Goal: Navigation & Orientation: Find specific page/section

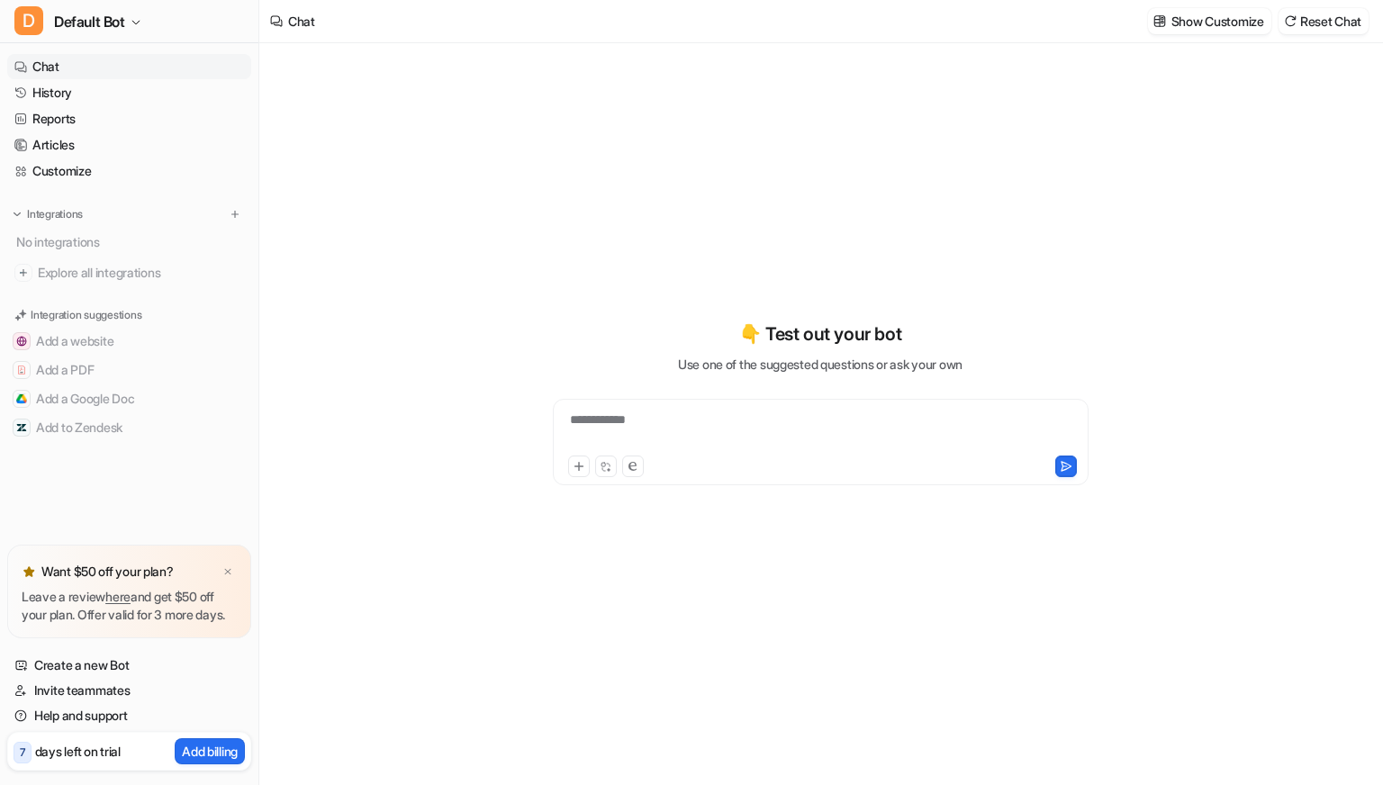
type textarea "**********"
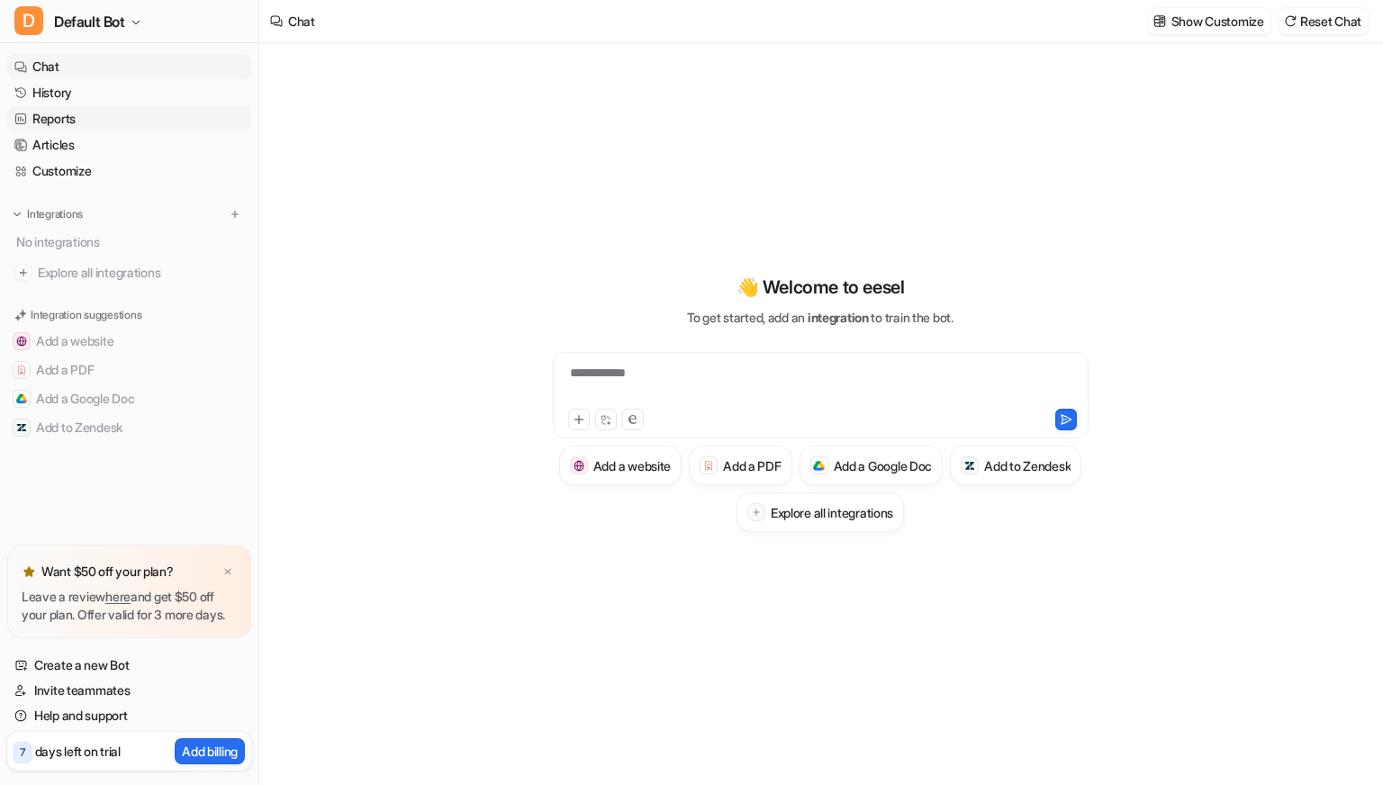
click at [73, 114] on link "Reports" at bounding box center [129, 118] width 244 height 25
click at [72, 95] on link "History" at bounding box center [129, 92] width 244 height 25
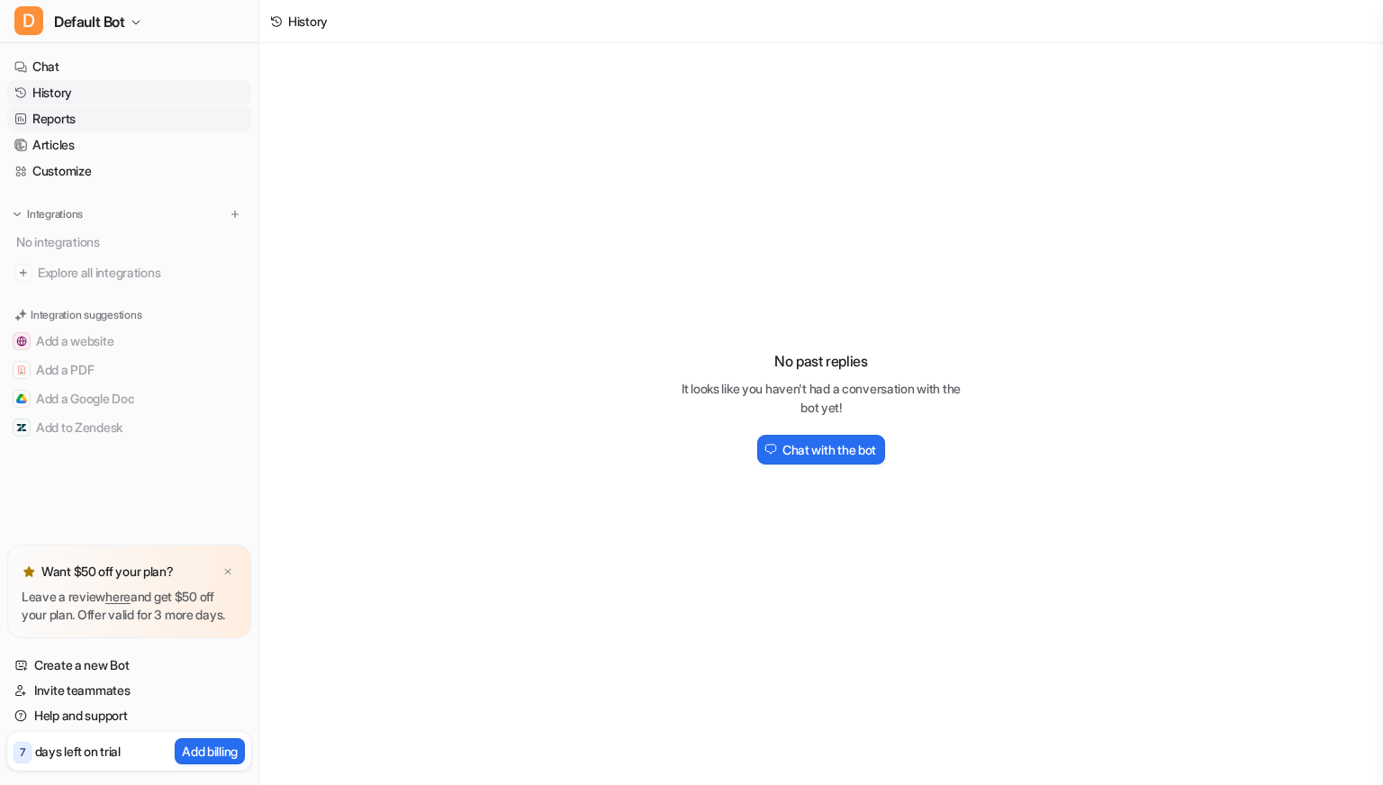
click at [68, 111] on link "Reports" at bounding box center [129, 118] width 244 height 25
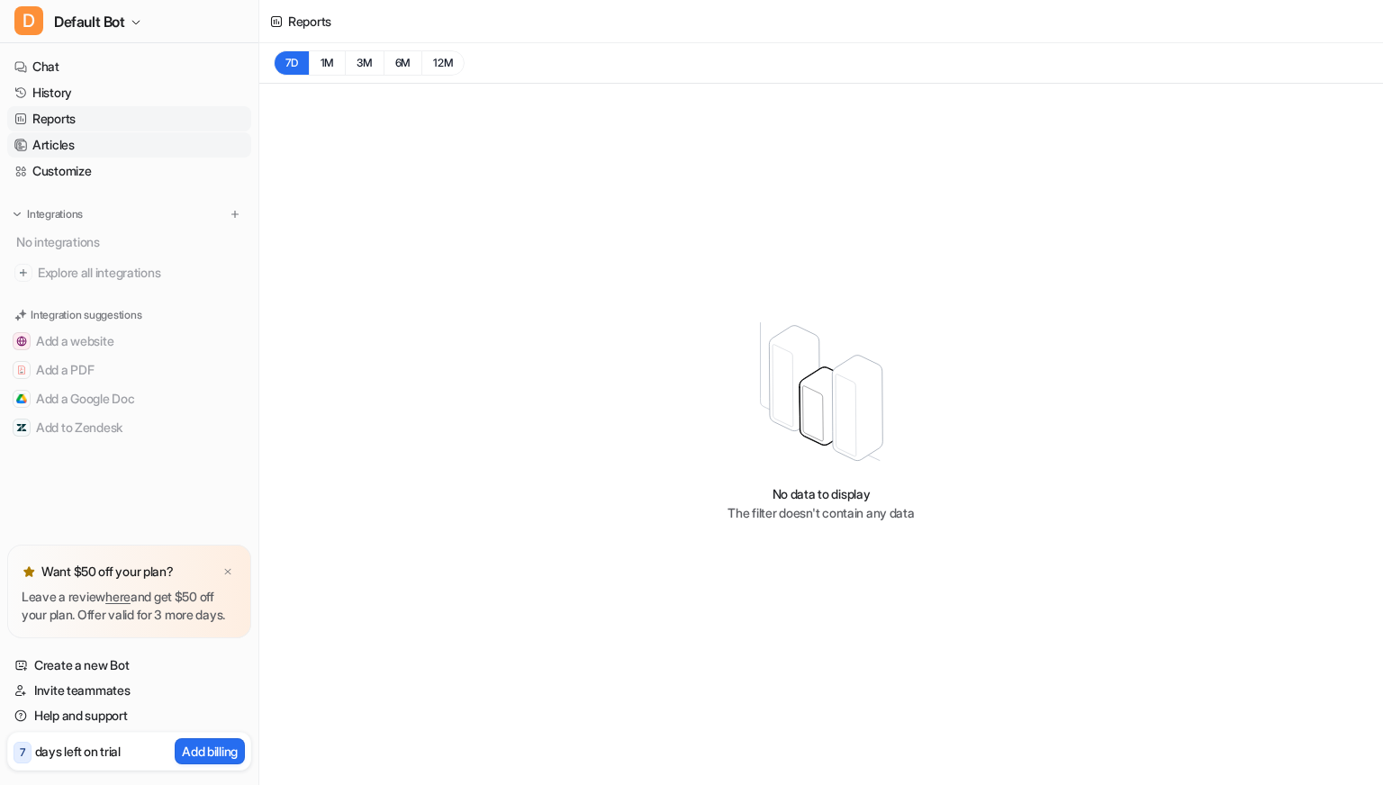
click at [69, 138] on link "Articles" at bounding box center [129, 144] width 244 height 25
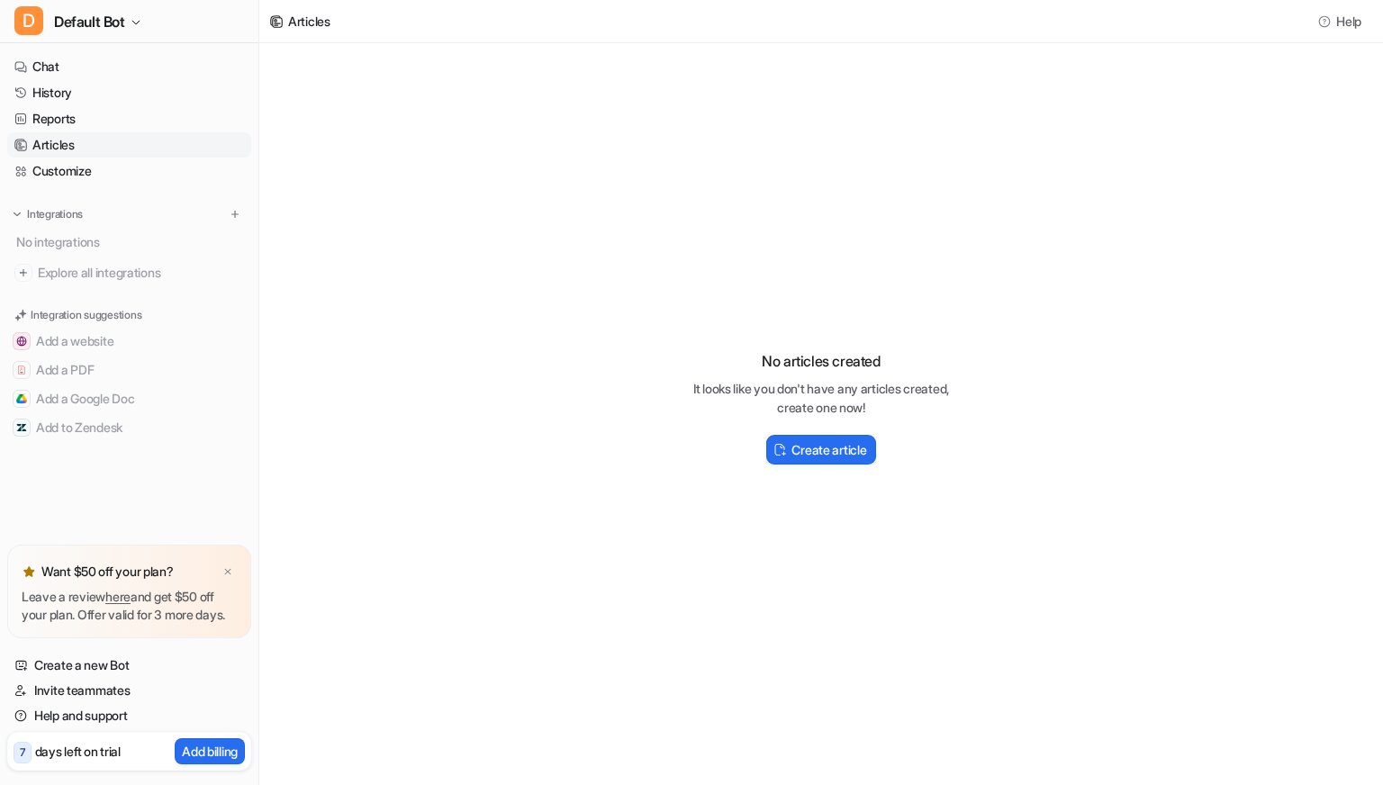
click at [20, 750] on p "7" at bounding box center [22, 753] width 5 height 16
click at [185, 754] on p "Add billing" at bounding box center [210, 751] width 56 height 19
click at [86, 713] on link "Help and support" at bounding box center [129, 715] width 244 height 25
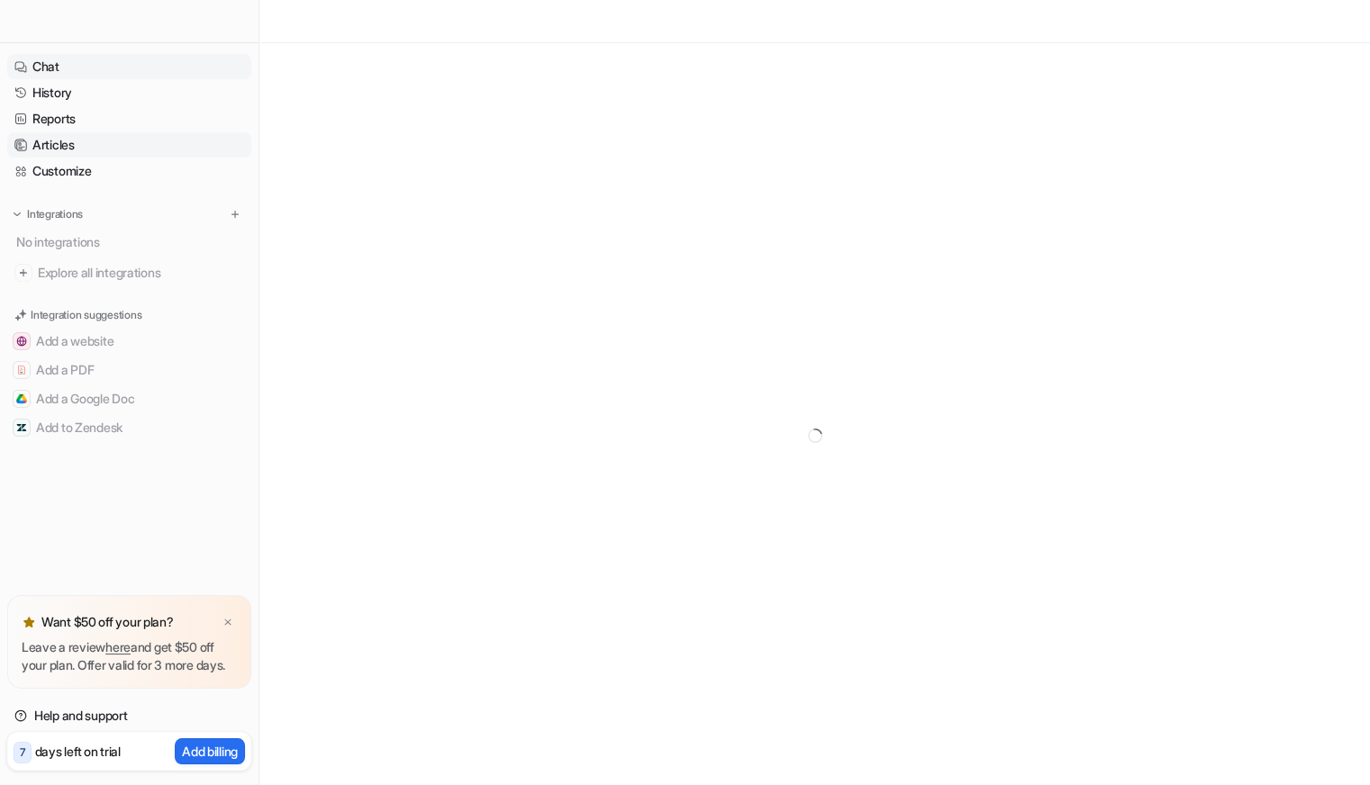
click at [92, 139] on link "Articles" at bounding box center [129, 144] width 244 height 25
click at [79, 64] on link "Chat" at bounding box center [129, 66] width 244 height 25
click at [102, 77] on link "Chat" at bounding box center [129, 66] width 244 height 25
click at [100, 86] on link "History" at bounding box center [129, 92] width 244 height 25
click at [96, 120] on link "Reports" at bounding box center [129, 118] width 244 height 25
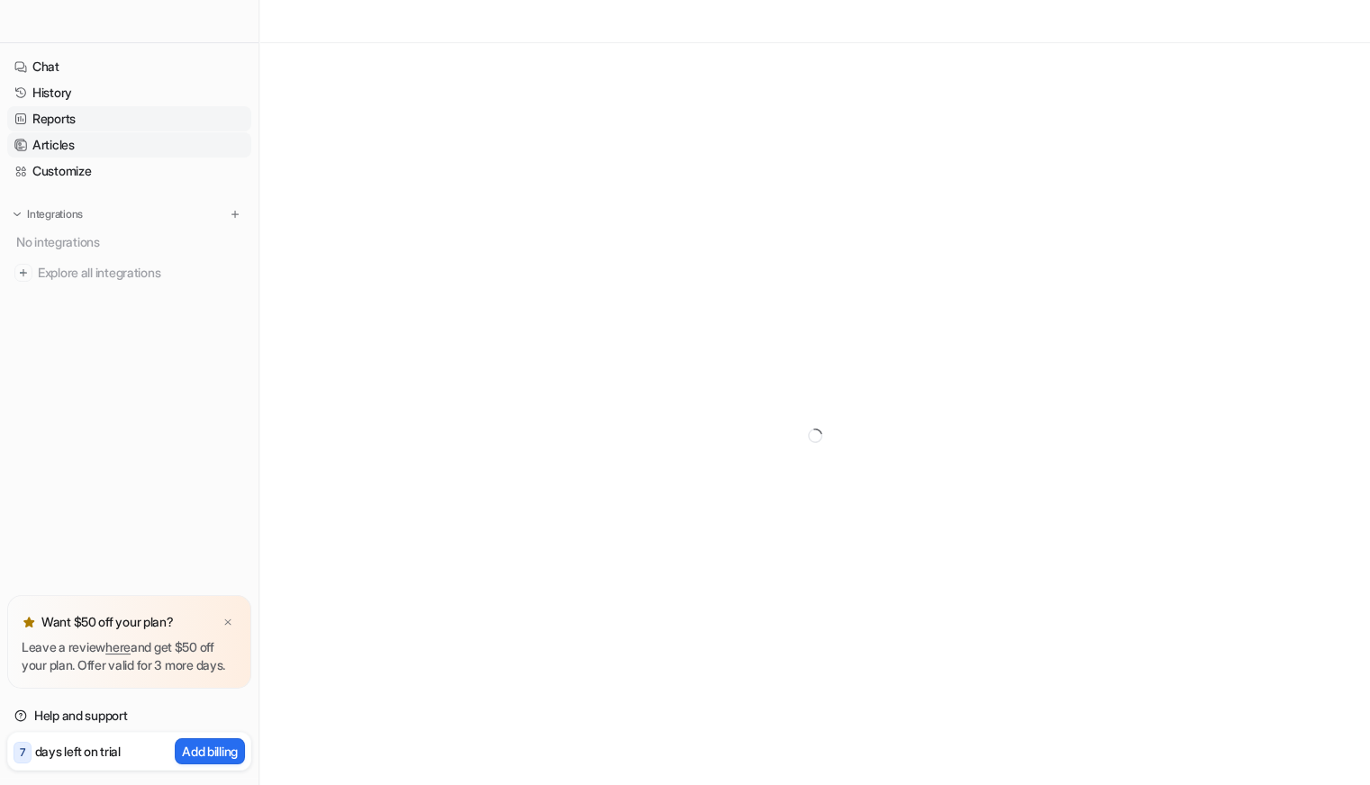
click at [95, 149] on link "Articles" at bounding box center [129, 144] width 244 height 25
click at [93, 174] on link "Customize" at bounding box center [129, 170] width 244 height 25
click at [94, 138] on link "Articles" at bounding box center [129, 144] width 244 height 25
click at [79, 707] on link "Help and support" at bounding box center [129, 715] width 244 height 25
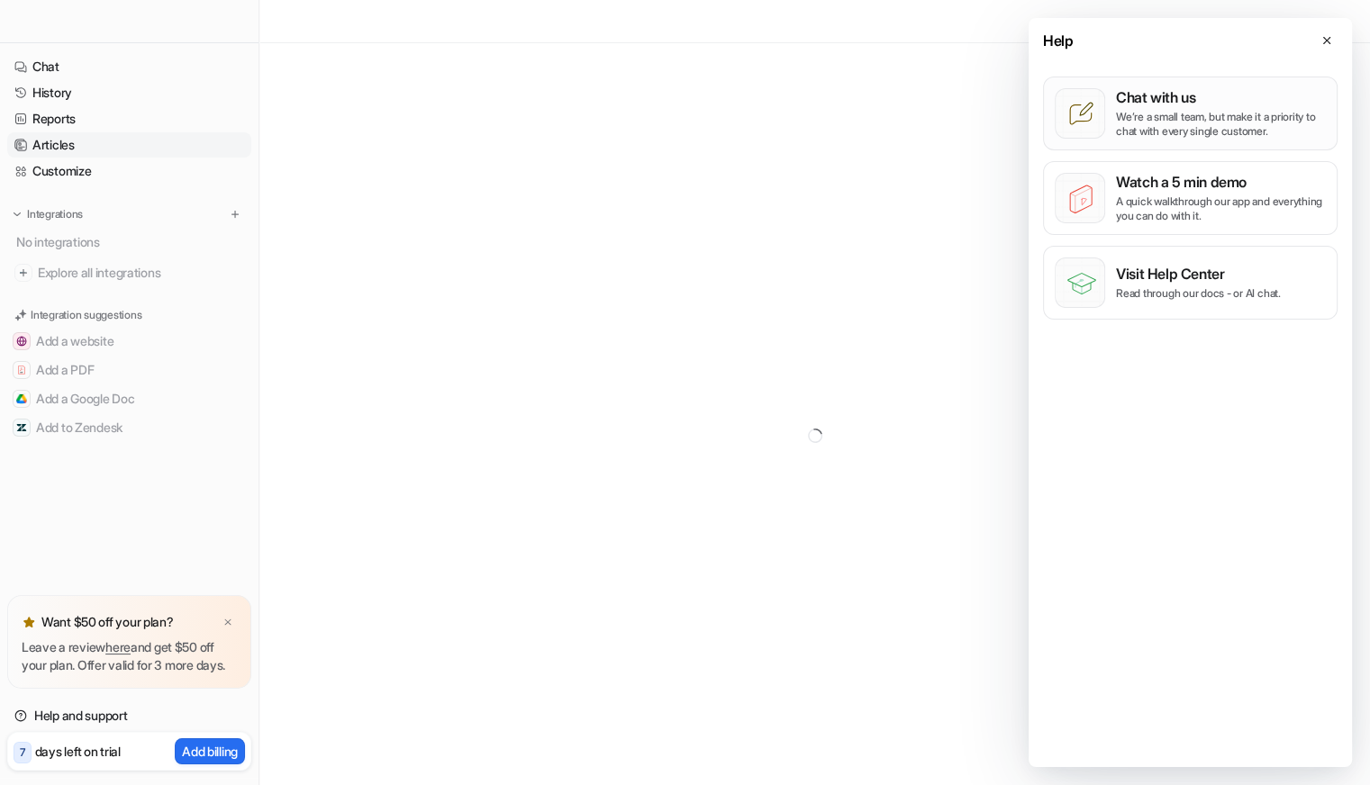
click at [1196, 102] on p "Chat with us" at bounding box center [1221, 97] width 210 height 18
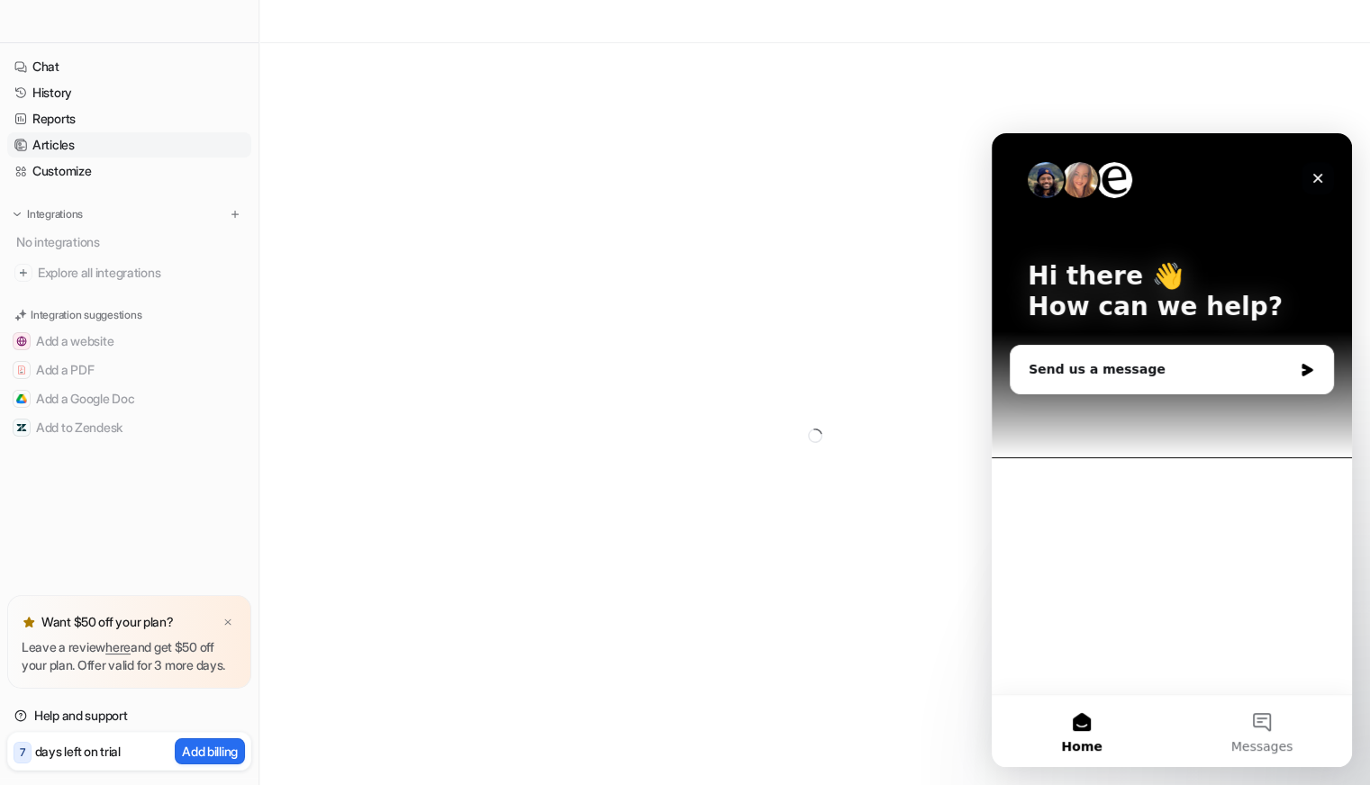
click at [1326, 182] on div "Close" at bounding box center [1317, 178] width 32 height 32
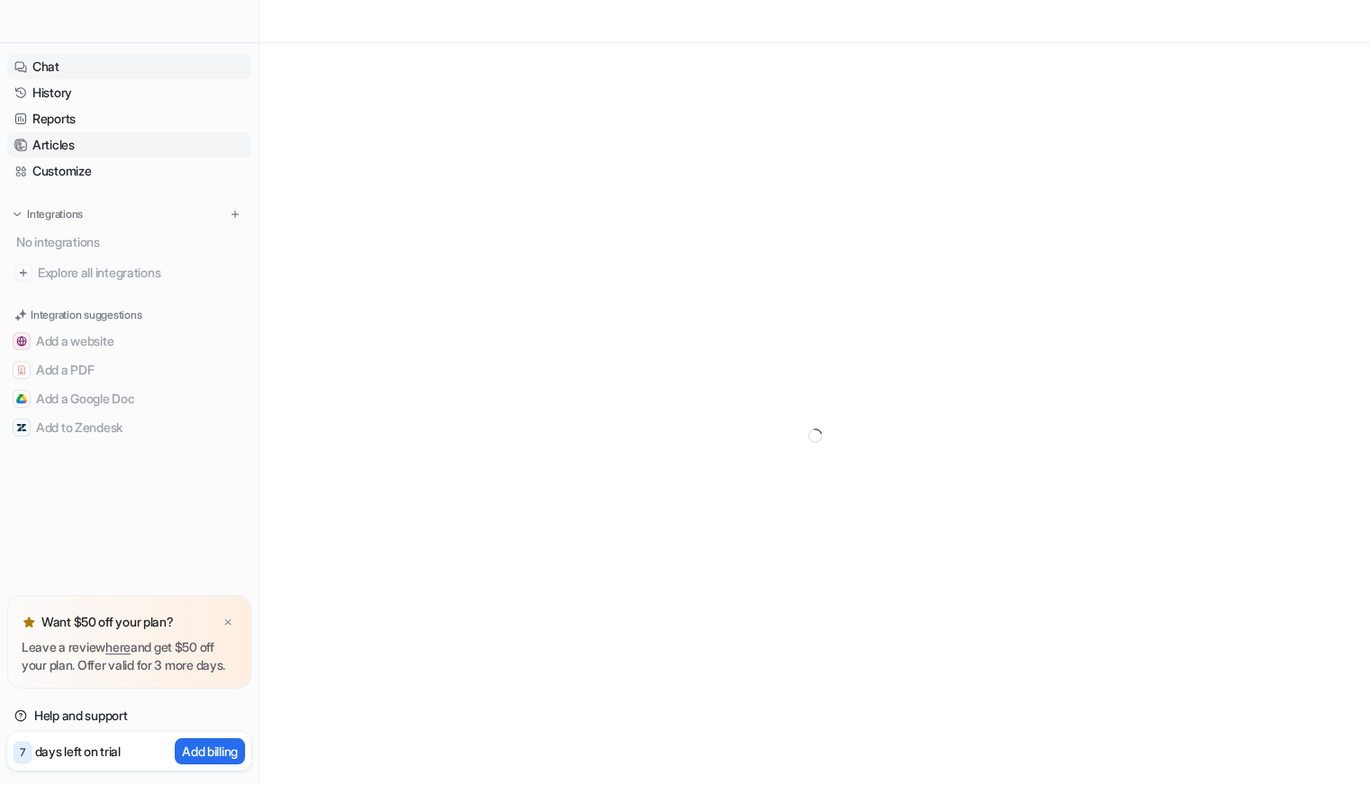
click at [75, 61] on link "Chat" at bounding box center [129, 66] width 244 height 25
click at [74, 62] on link "Chat" at bounding box center [129, 66] width 244 height 25
click at [73, 63] on link "Chat" at bounding box center [129, 66] width 244 height 25
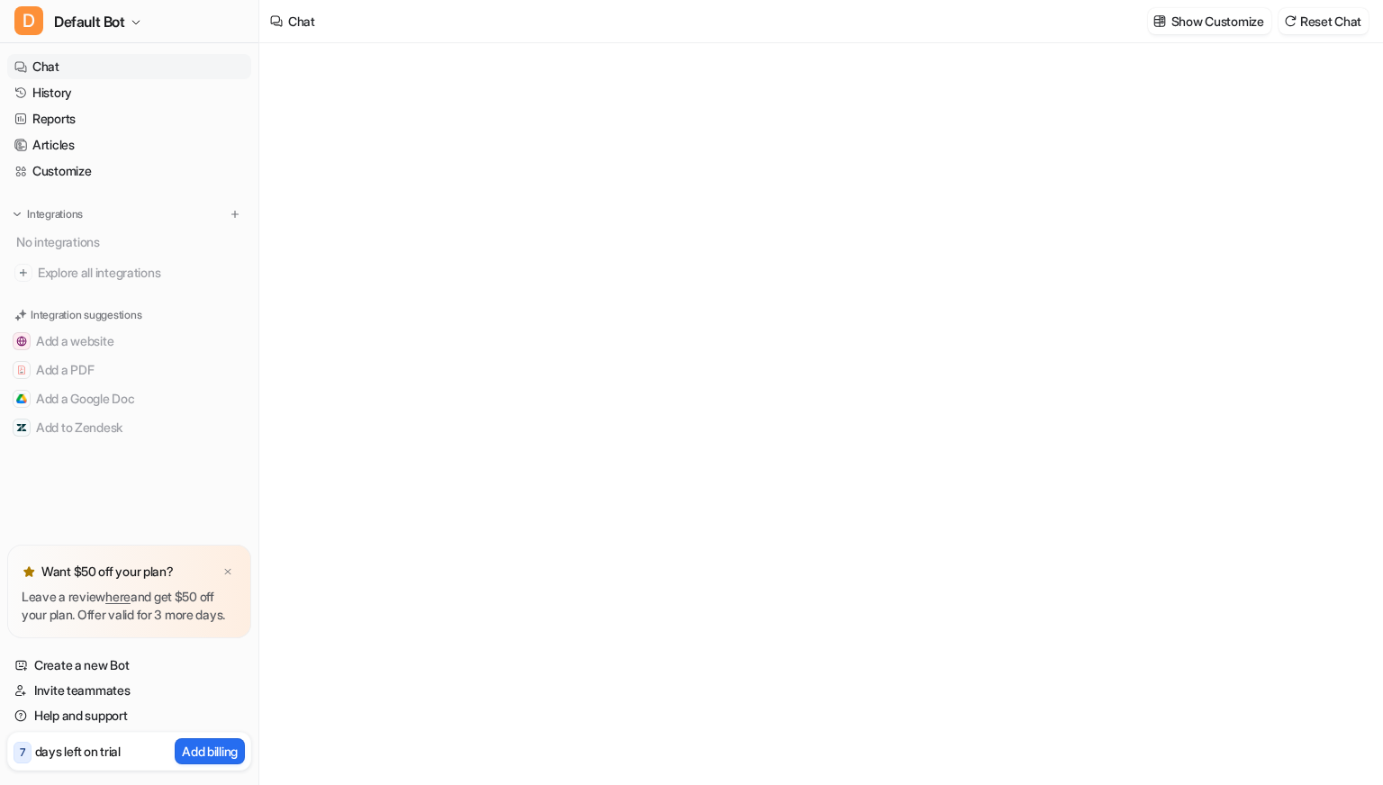
type textarea "**********"
click at [109, 95] on link "History" at bounding box center [129, 92] width 244 height 25
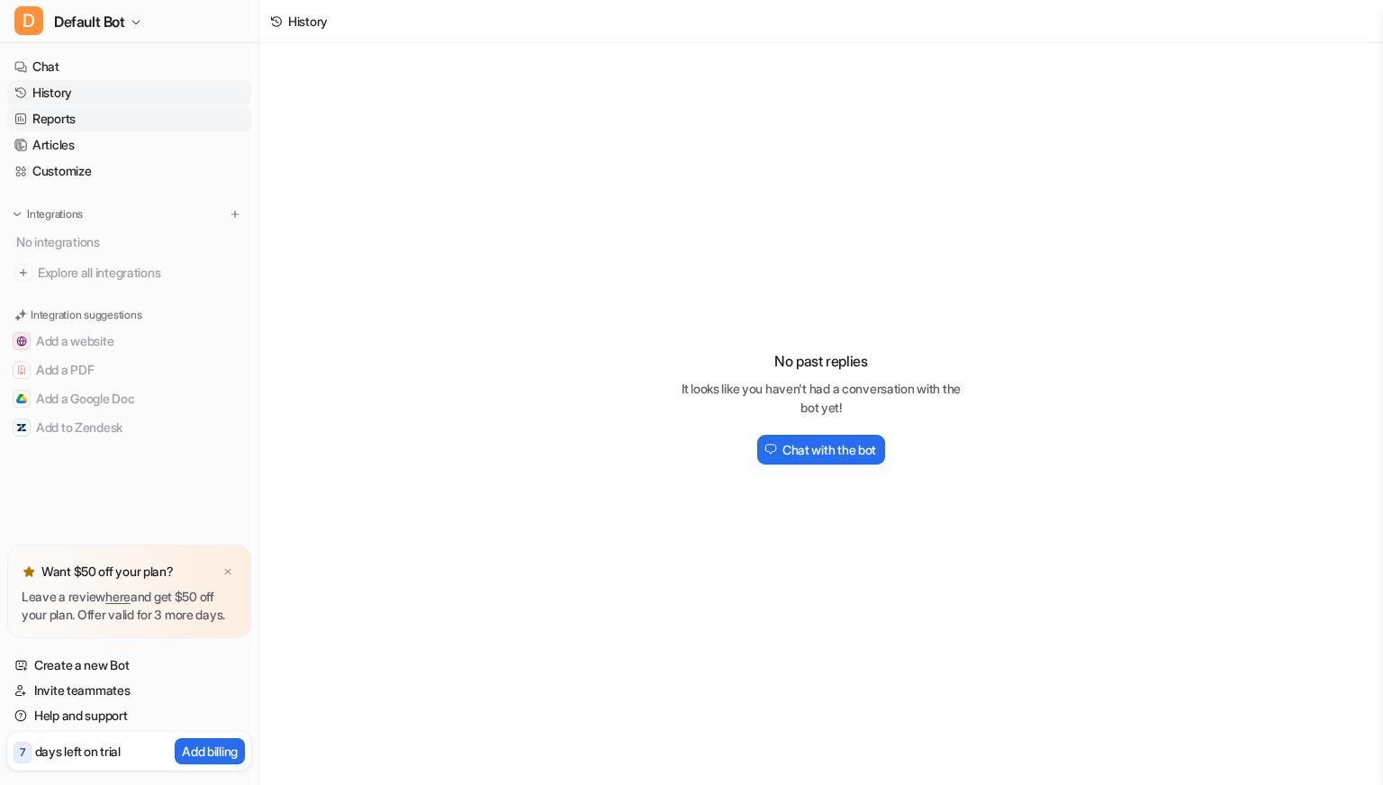
click at [99, 113] on link "Reports" at bounding box center [129, 118] width 244 height 25
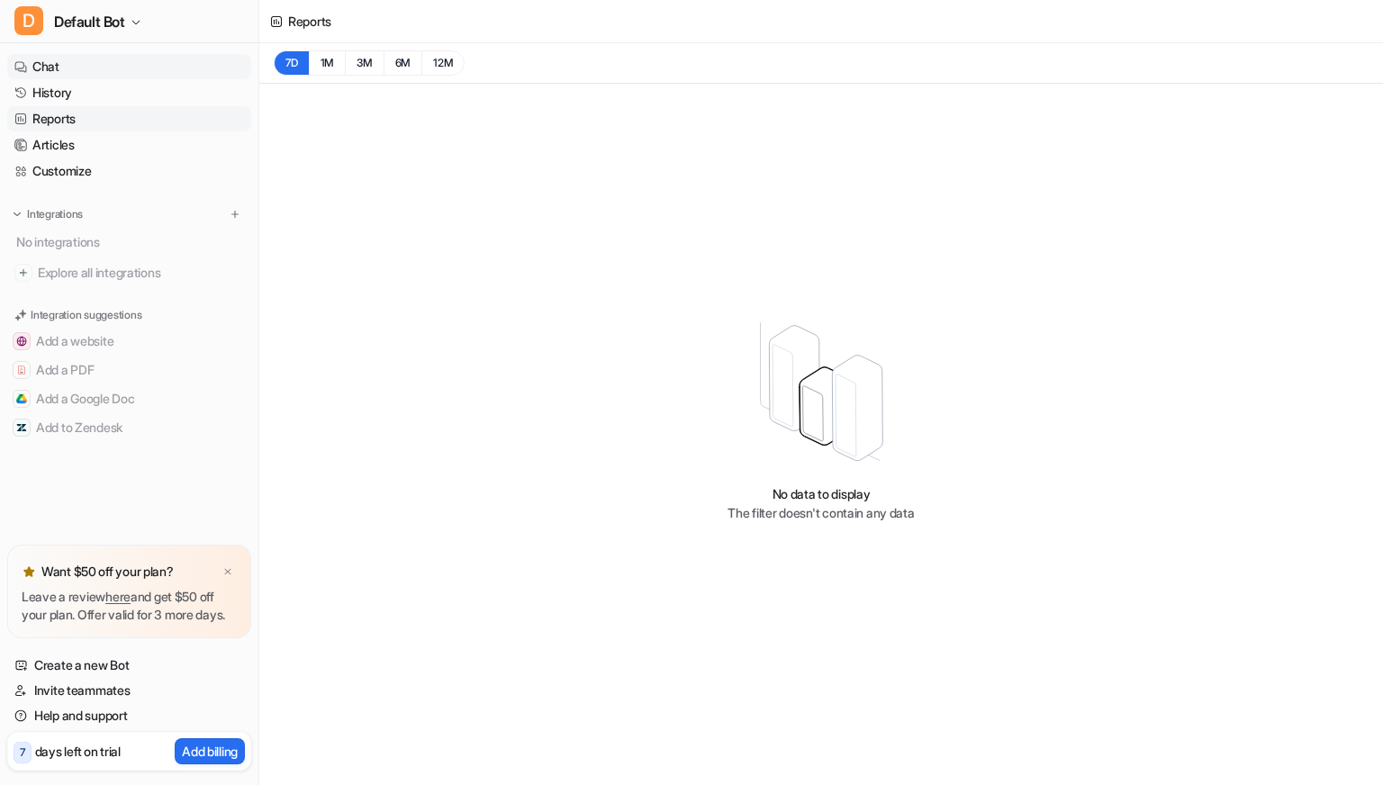
click at [90, 68] on link "Chat" at bounding box center [129, 66] width 244 height 25
